Goal: Check status: Check status

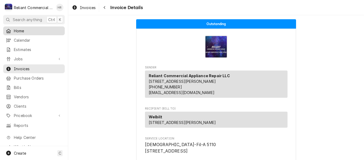
click at [19, 28] on span "Home" at bounding box center [38, 31] width 48 height 6
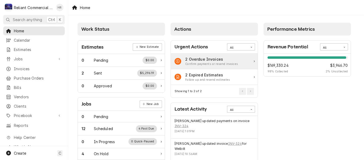
click at [251, 63] on div "2 Overdue Invoices Confirm payments or resend invoices" at bounding box center [214, 62] width 87 height 16
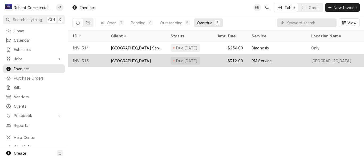
click at [137, 61] on div "Gateway Unified School District" at bounding box center [131, 61] width 40 height 6
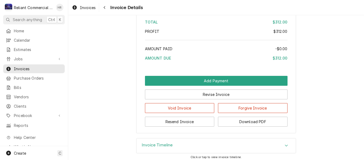
scroll to position [574, 0]
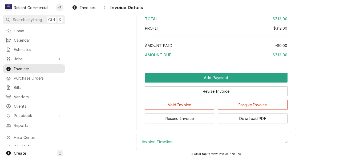
click at [285, 143] on icon "Accordion Header" at bounding box center [287, 142] width 4 height 4
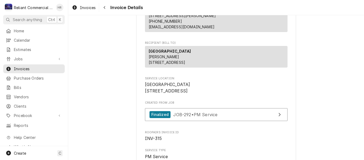
scroll to position [0, 0]
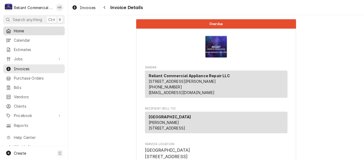
click at [25, 30] on span "Home" at bounding box center [38, 31] width 48 height 6
